Goal: Navigation & Orientation: Find specific page/section

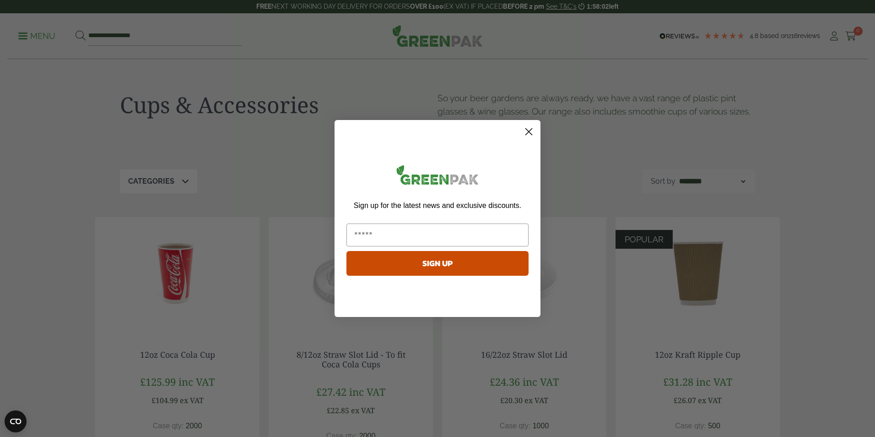
click at [529, 132] on icon "Close dialog" at bounding box center [529, 132] width 6 height 6
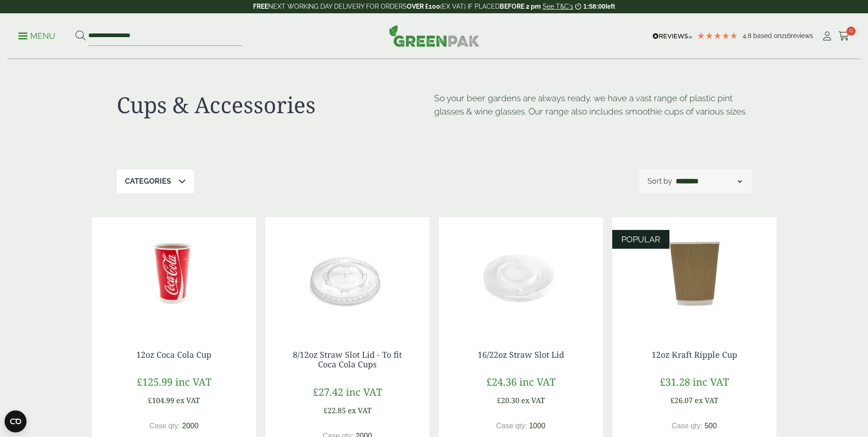
click at [39, 42] on ul "**********" at bounding box center [130, 36] width 224 height 19
click at [39, 40] on p "Menu" at bounding box center [36, 36] width 37 height 11
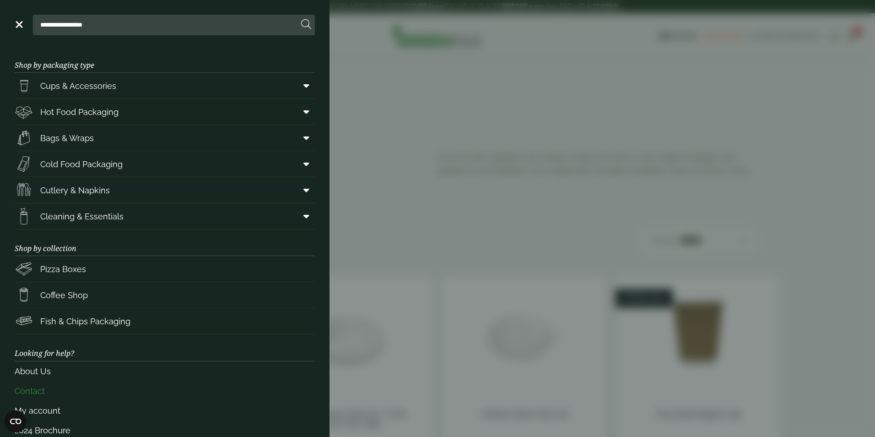
click at [42, 393] on link "Contact" at bounding box center [165, 391] width 300 height 20
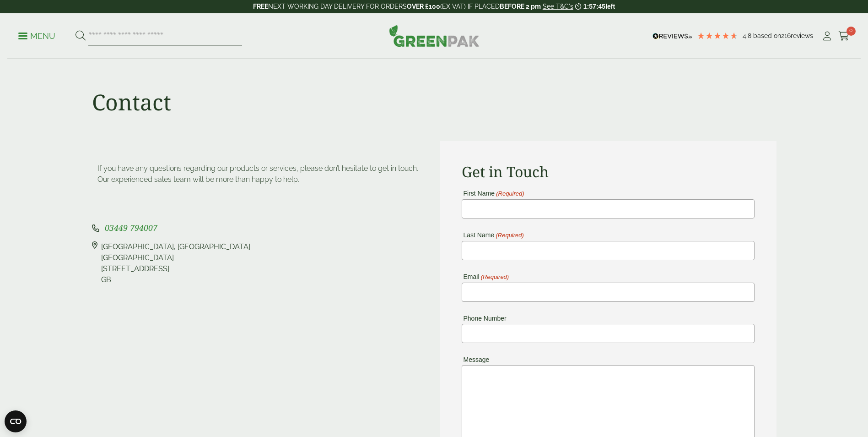
click at [30, 38] on p "Menu" at bounding box center [36, 36] width 37 height 11
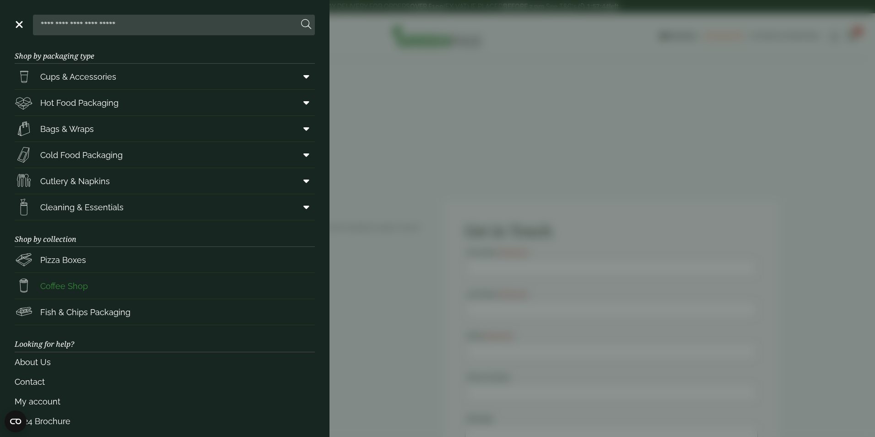
scroll to position [18, 0]
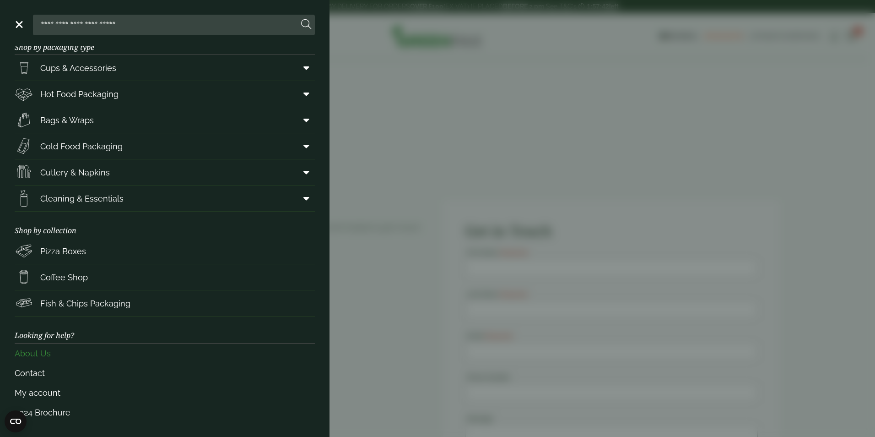
click at [49, 354] on link "About Us" at bounding box center [165, 353] width 300 height 20
